Goal: Use online tool/utility: Utilize a website feature to perform a specific function

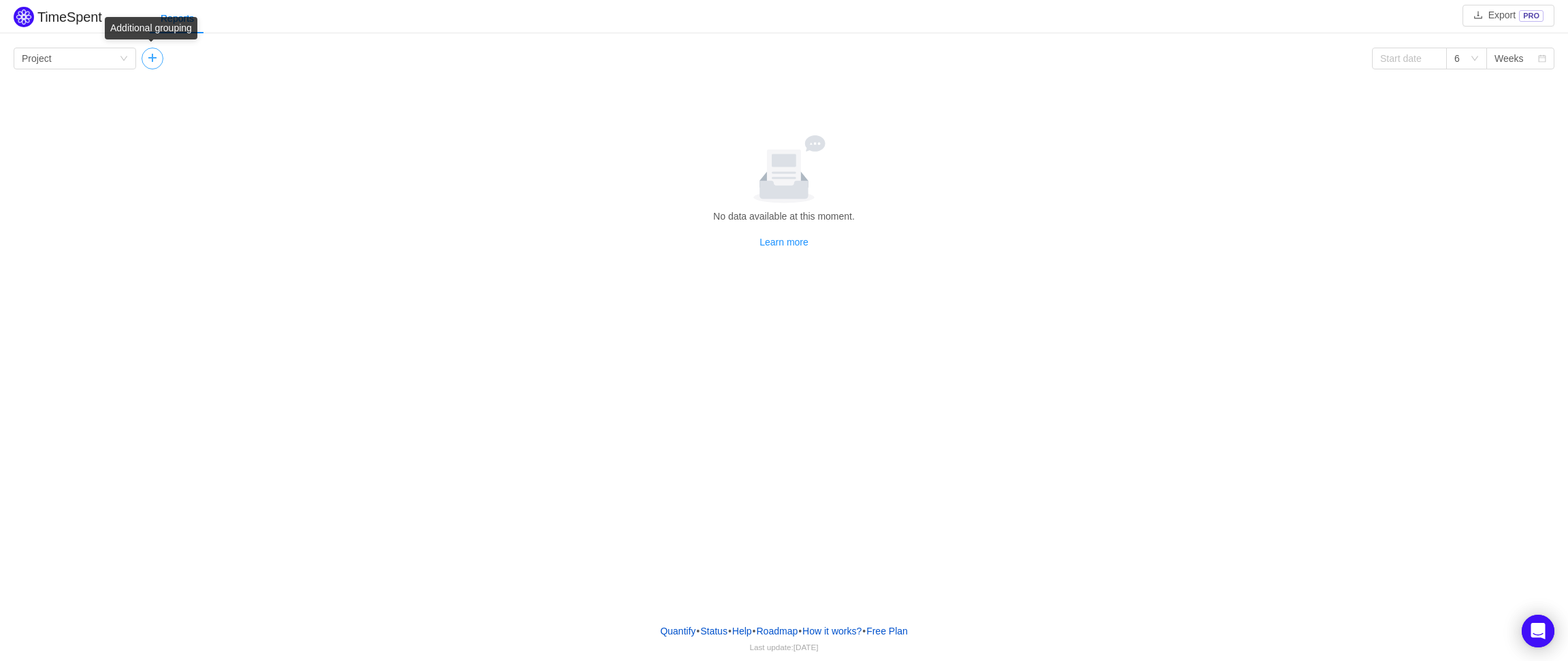
click at [154, 57] on button "button" at bounding box center [153, 59] width 22 height 22
click at [123, 60] on icon "icon: down" at bounding box center [124, 59] width 7 height 5
click at [72, 125] on li "Program" at bounding box center [75, 129] width 123 height 22
click at [61, 53] on div "Group by Program" at bounding box center [71, 59] width 97 height 21
click at [53, 144] on li "Epic" at bounding box center [75, 151] width 123 height 22
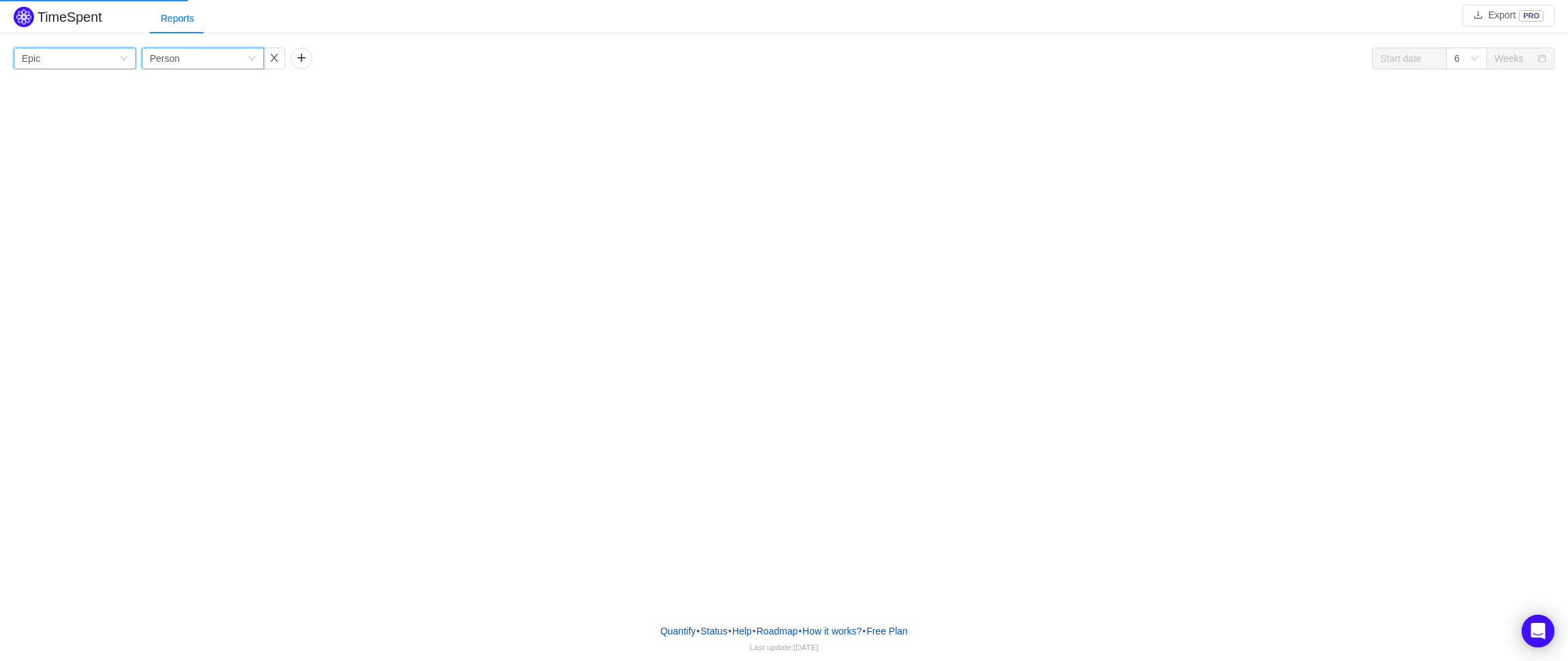
click at [227, 68] on div "Group by Person" at bounding box center [199, 59] width 97 height 21
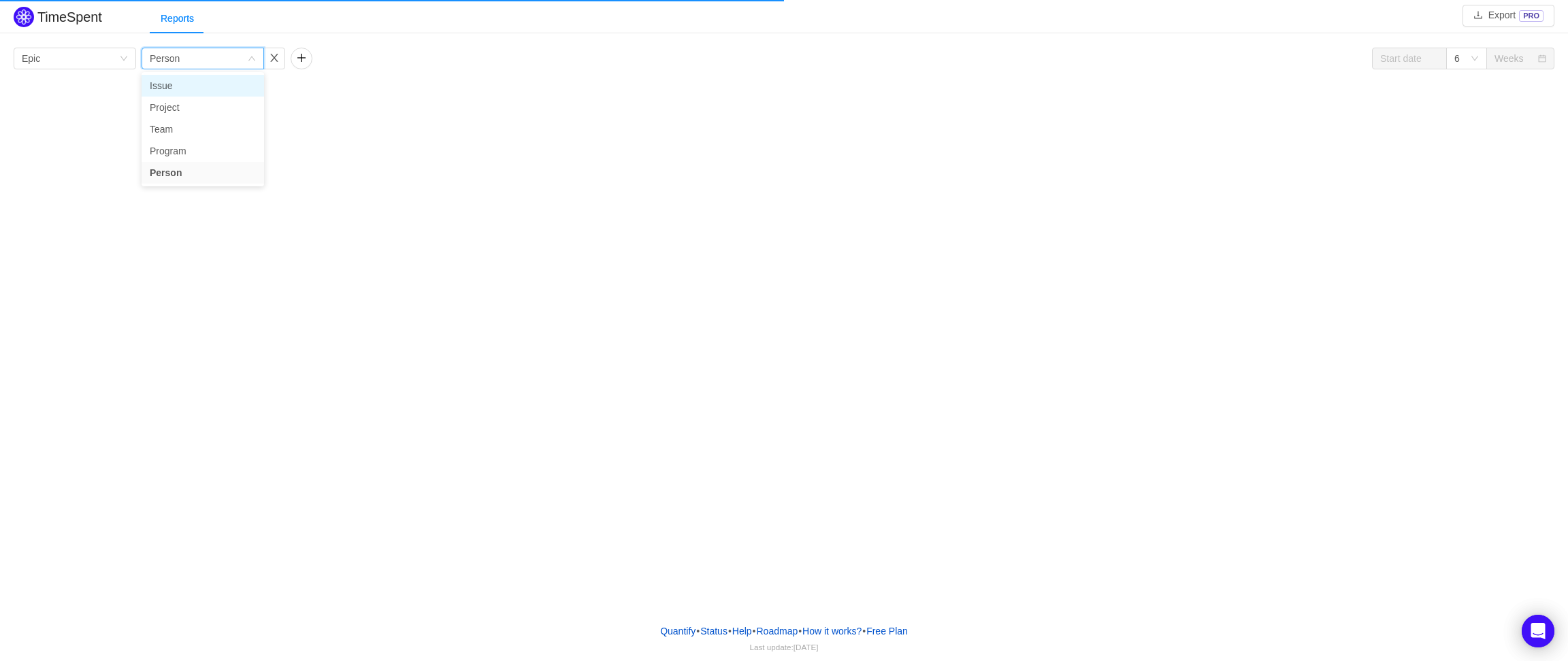
click at [186, 94] on li "Issue" at bounding box center [203, 86] width 123 height 22
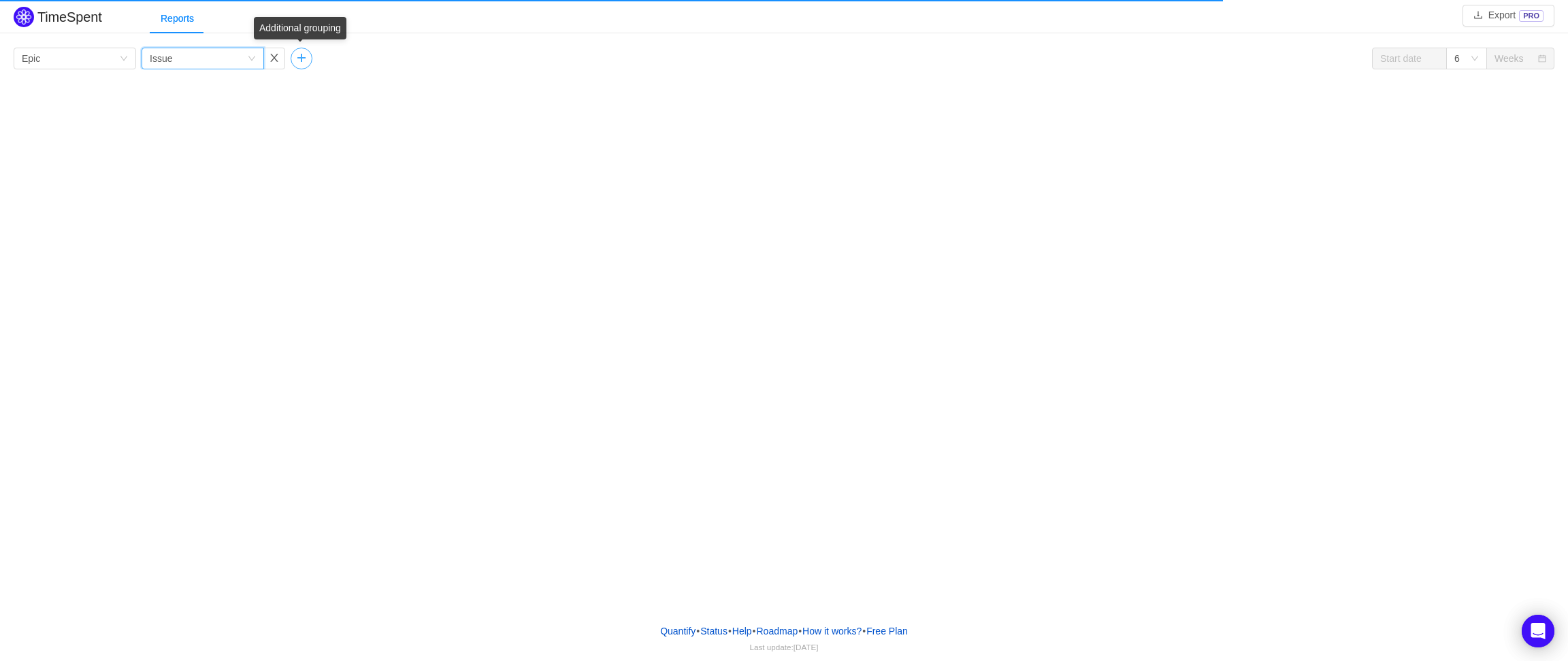
click at [306, 60] on button "button" at bounding box center [301, 59] width 22 height 22
click at [306, 60] on div "Group by" at bounding box center [344, 59] width 91 height 14
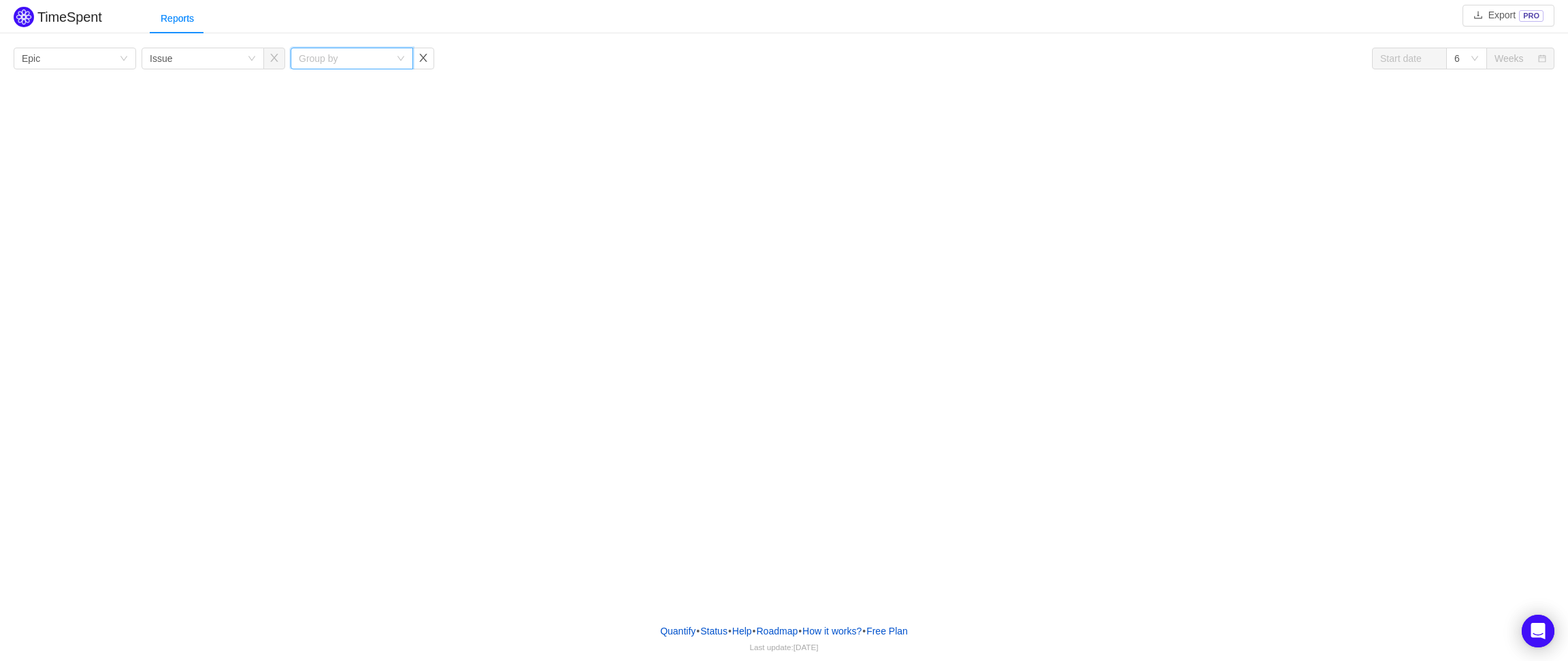
click at [466, 102] on div "TimeSpent Export PRO Reports Group by Epic Group by Issue Group by 6 Weeks [DAT…" at bounding box center [784, 307] width 1568 height 613
